Goal: Information Seeking & Learning: Find specific fact

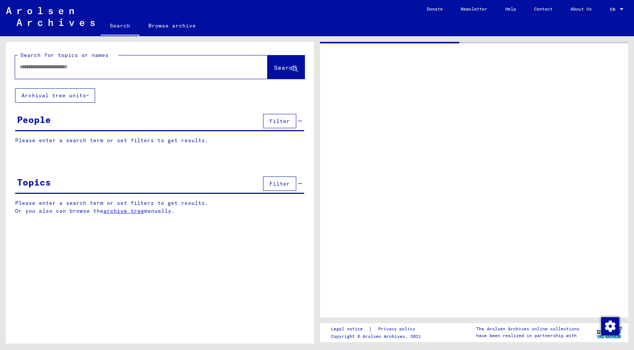
type input "*********"
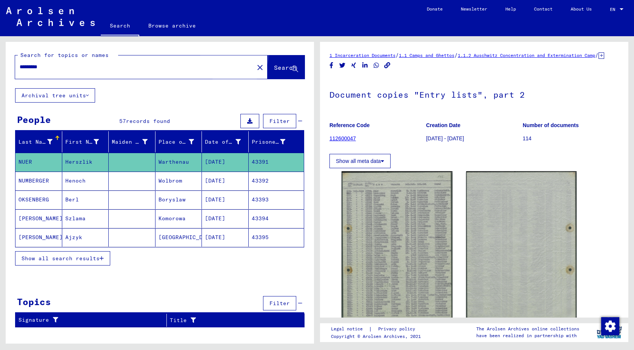
click at [274, 71] on span "Search" at bounding box center [285, 68] width 23 height 8
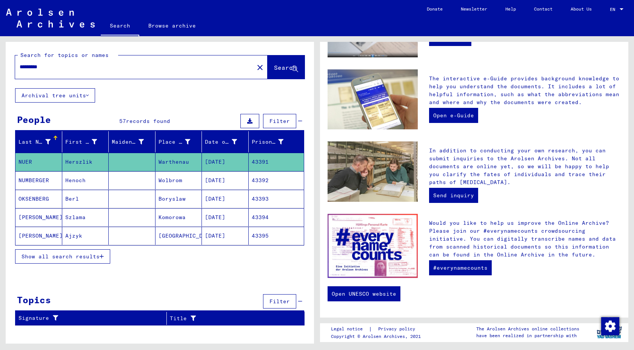
scroll to position [285, 0]
click at [79, 260] on span "Show all search results" at bounding box center [61, 256] width 78 height 7
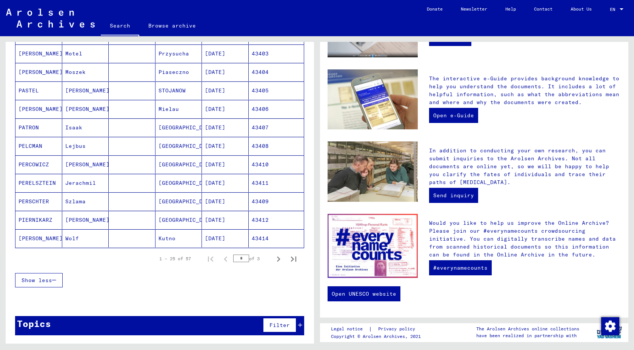
scroll to position [372, 0]
click at [278, 262] on icon "Next page" at bounding box center [278, 259] width 3 height 5
type input "*"
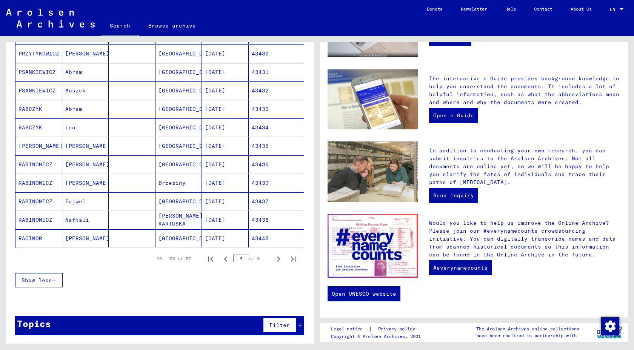
click at [97, 229] on mat-cell "Naftali" at bounding box center [85, 220] width 47 height 18
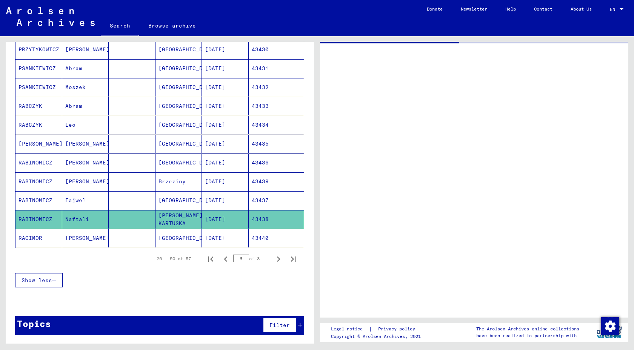
scroll to position [11, 0]
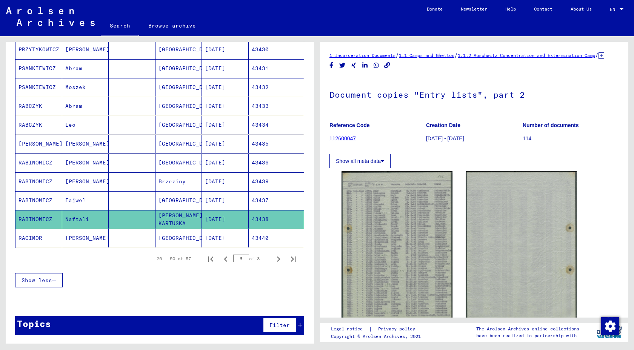
click at [105, 210] on mat-cell "Fajwel" at bounding box center [85, 200] width 47 height 19
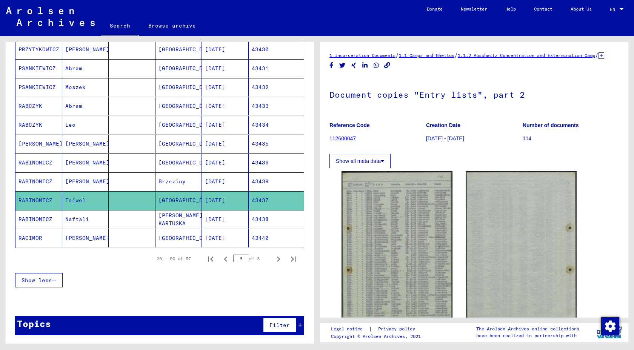
click at [98, 229] on mat-cell "Naftali" at bounding box center [85, 219] width 47 height 19
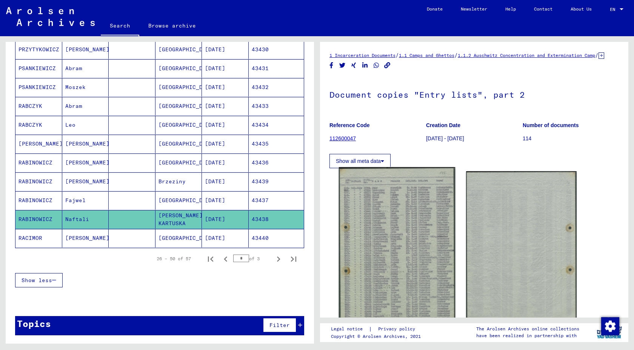
click at [393, 250] on img at bounding box center [397, 249] width 116 height 165
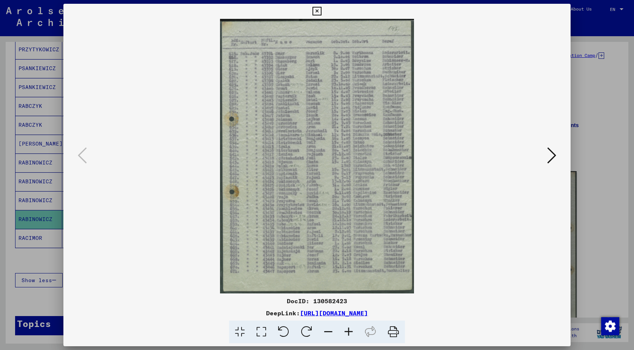
click at [318, 13] on icon at bounding box center [317, 11] width 9 height 9
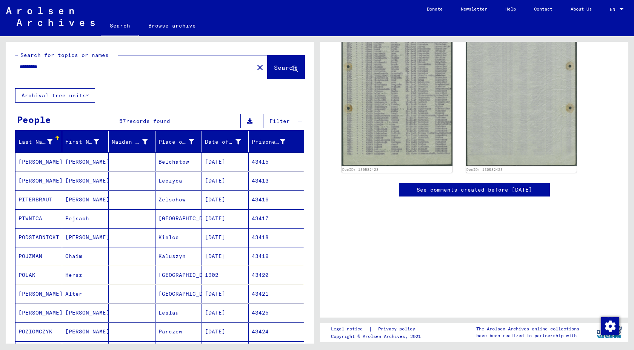
scroll to position [0, 0]
